Goal: Information Seeking & Learning: Learn about a topic

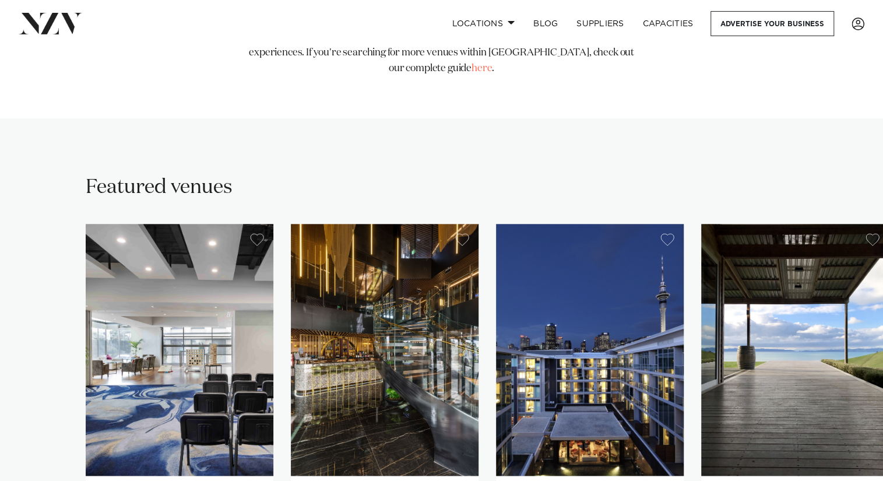
scroll to position [816, 0]
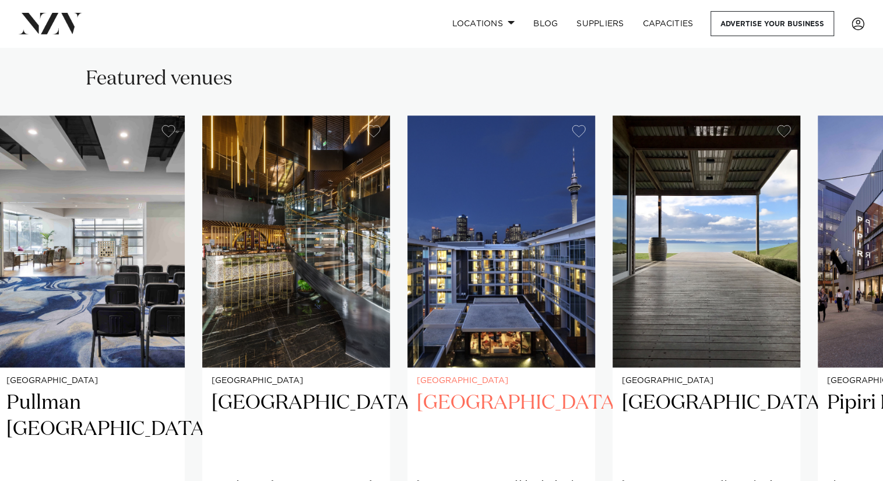
click at [408, 230] on img "3 / 26" at bounding box center [502, 241] width 188 height 252
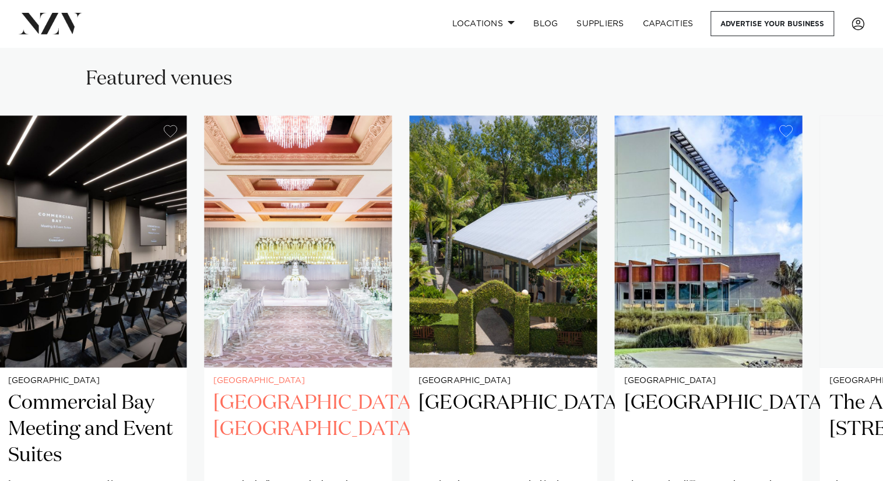
click at [257, 236] on img "7 / 26" at bounding box center [298, 241] width 188 height 252
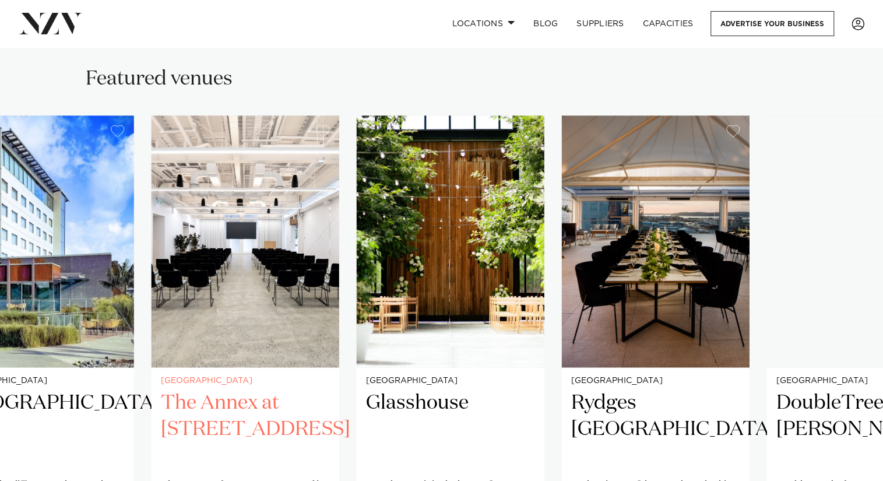
click at [227, 232] on img "10 / 26" at bounding box center [246, 241] width 188 height 252
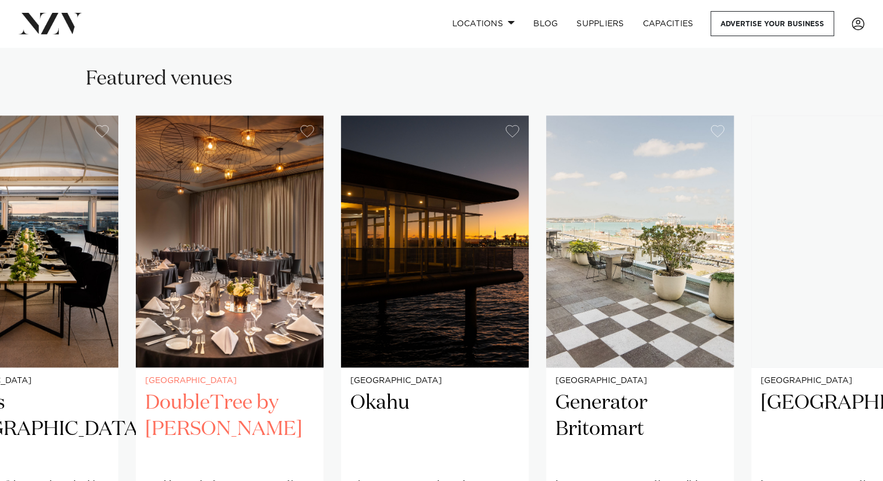
click at [190, 231] on img "13 / 26" at bounding box center [230, 241] width 188 height 252
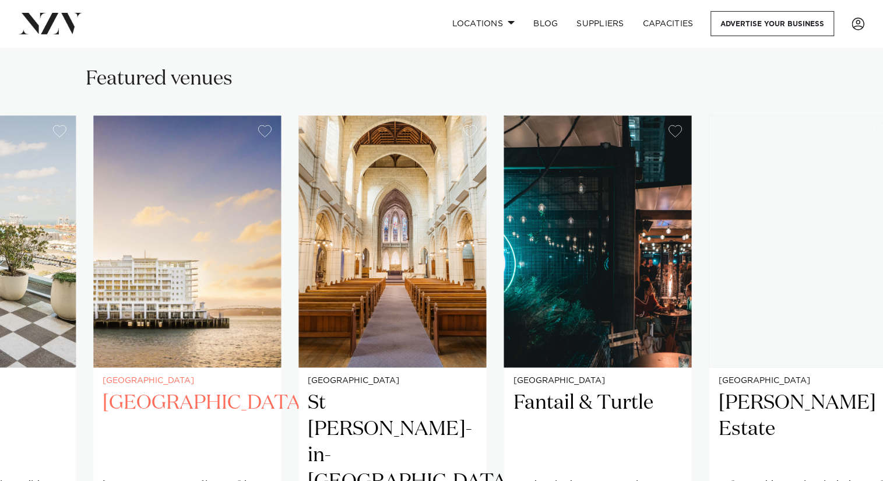
click at [167, 208] on img "16 / 26" at bounding box center [187, 241] width 188 height 252
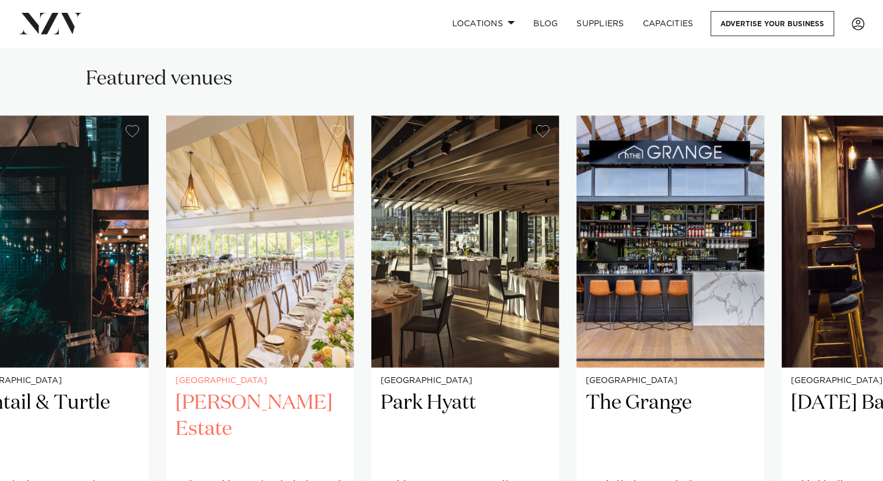
click at [233, 233] on img "19 / 26" at bounding box center [260, 241] width 188 height 252
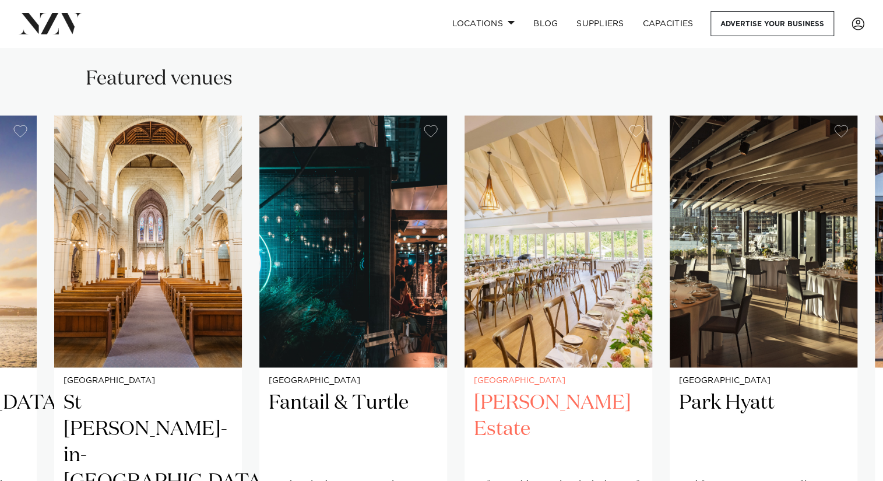
click at [574, 212] on img "19 / 26" at bounding box center [559, 241] width 188 height 252
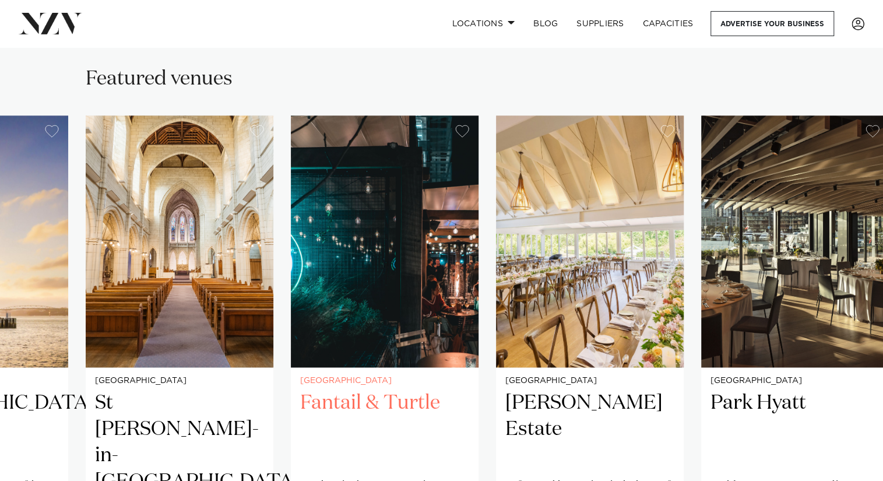
click at [419, 212] on img "18 / 26" at bounding box center [385, 241] width 188 height 252
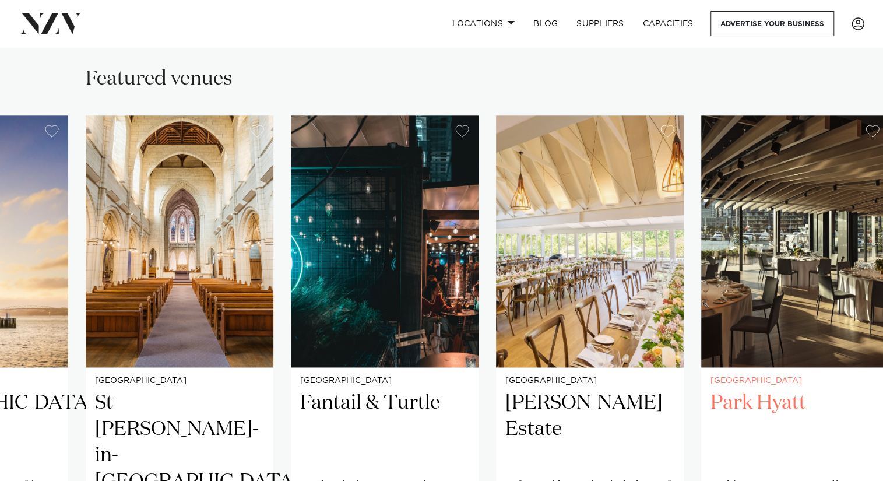
click at [0, 0] on slot "[GEOGRAPHIC_DATA] Pullman [GEOGRAPHIC_DATA] OUR WORLD IS YOUR PLAYGROUND Standi…" at bounding box center [0, 0] width 0 height 0
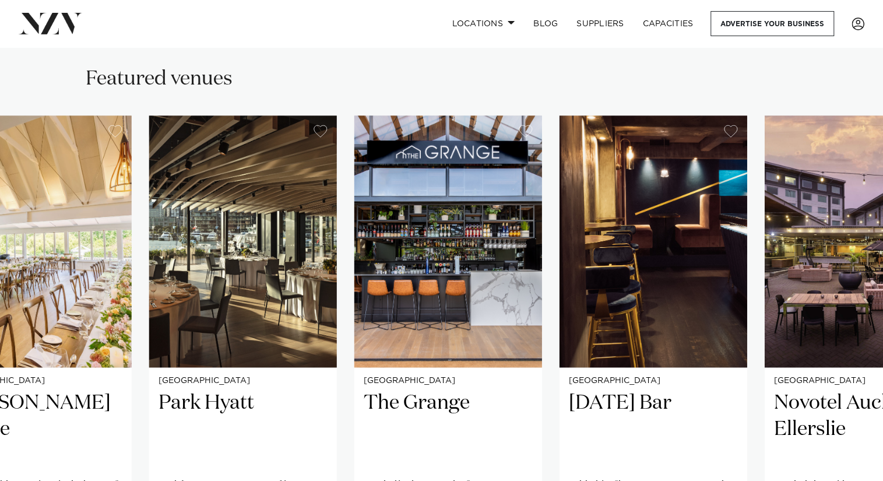
click at [84, 210] on swiper-container "[GEOGRAPHIC_DATA] Pullman [GEOGRAPHIC_DATA] OUR WORLD IS YOUR PLAYGROUND Standi…" at bounding box center [441, 397] width 883 height 564
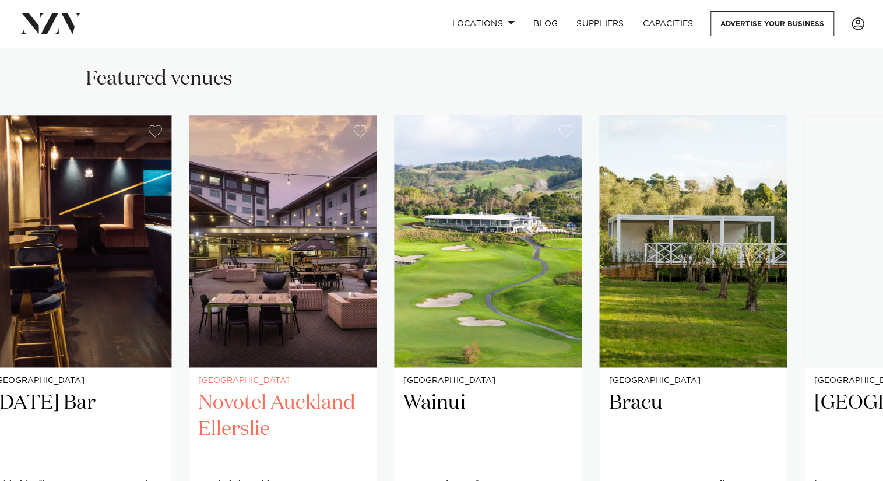
click at [189, 219] on img "23 / 26" at bounding box center [283, 241] width 188 height 252
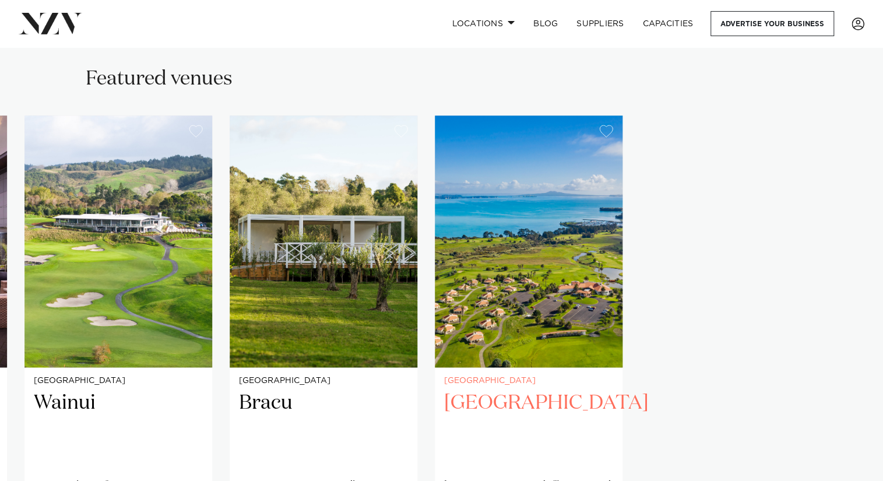
click at [0, 0] on slot "[GEOGRAPHIC_DATA] Pullman [GEOGRAPHIC_DATA] OUR WORLD IS YOUR PLAYGROUND Standi…" at bounding box center [0, 0] width 0 height 0
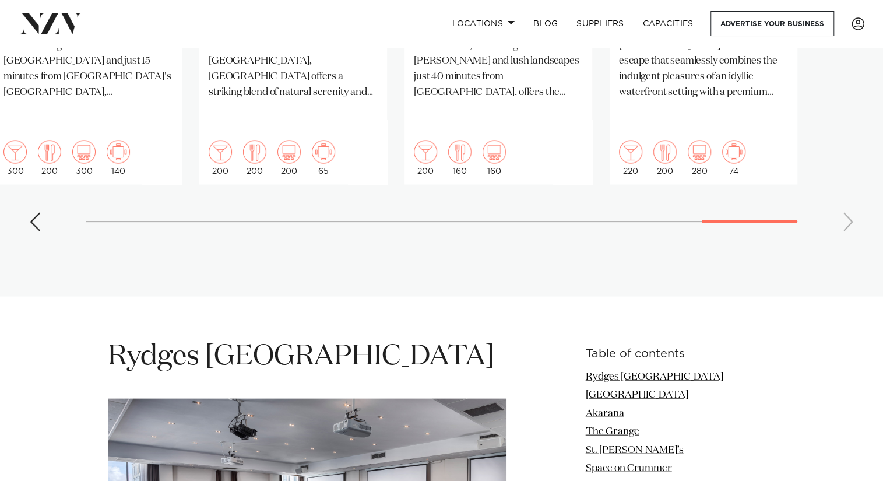
scroll to position [1516, 0]
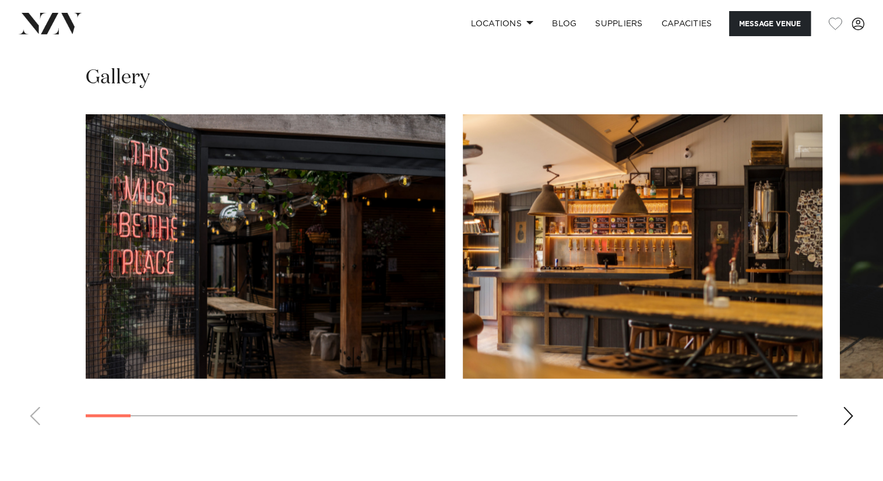
scroll to position [1166, 0]
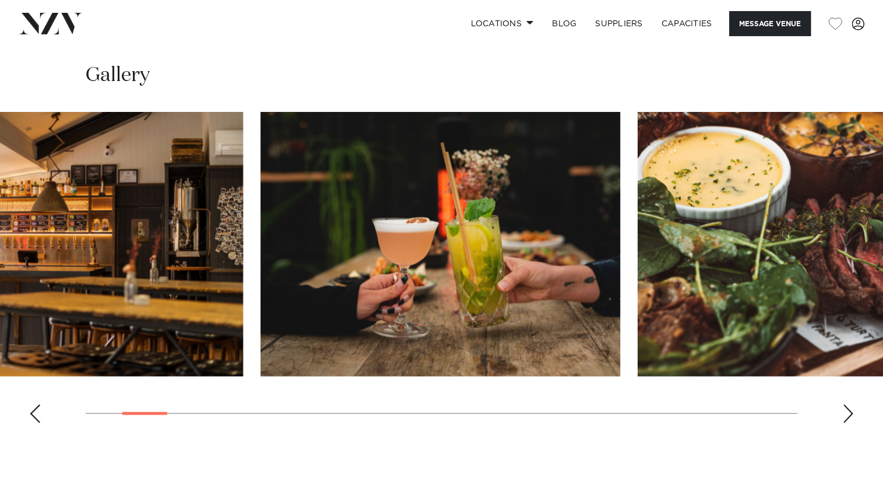
click at [245, 300] on swiper-container at bounding box center [441, 272] width 883 height 320
